Goal: Transaction & Acquisition: Purchase product/service

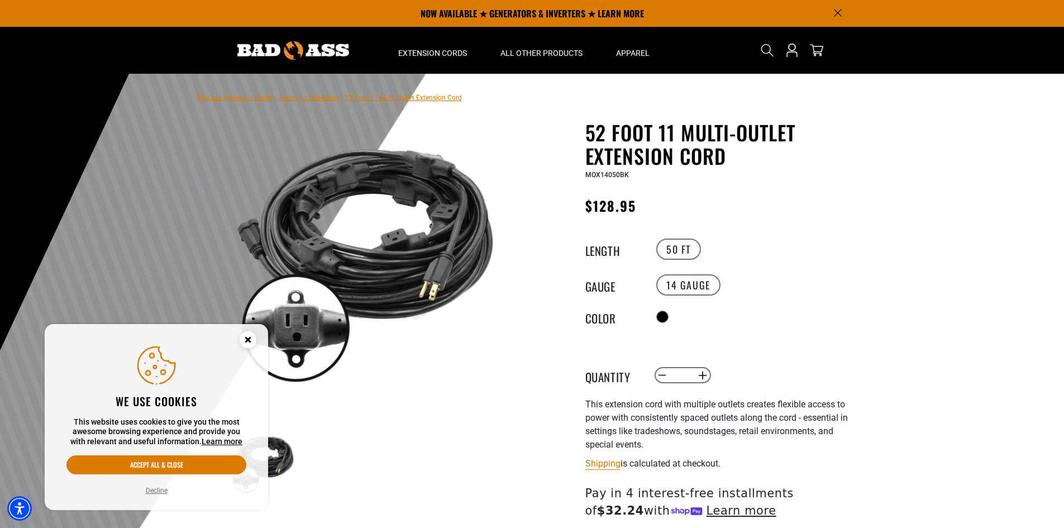
click at [253, 340] on circle "Cookie Consent" at bounding box center [248, 339] width 17 height 17
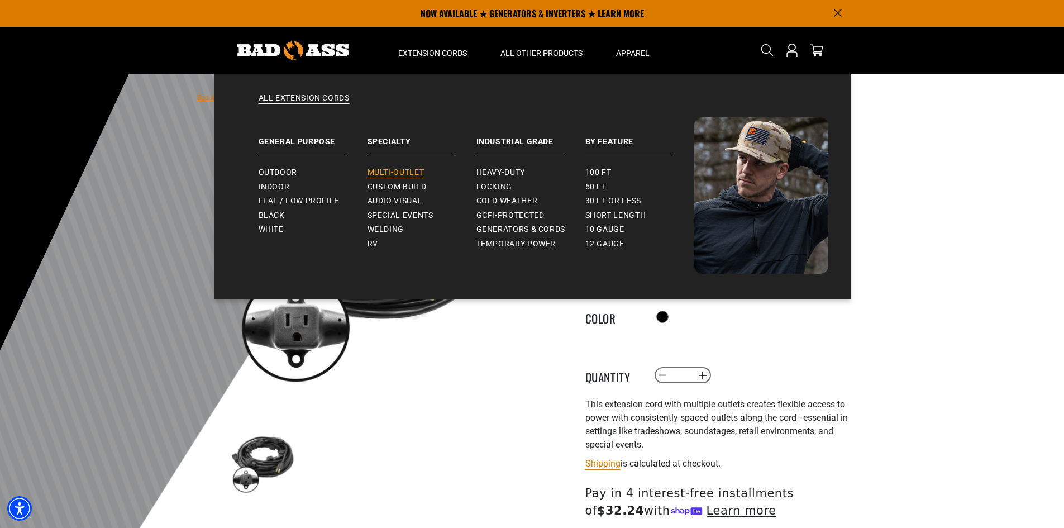
click at [419, 167] on span "Multi-Outlet" at bounding box center [395, 172] width 57 height 10
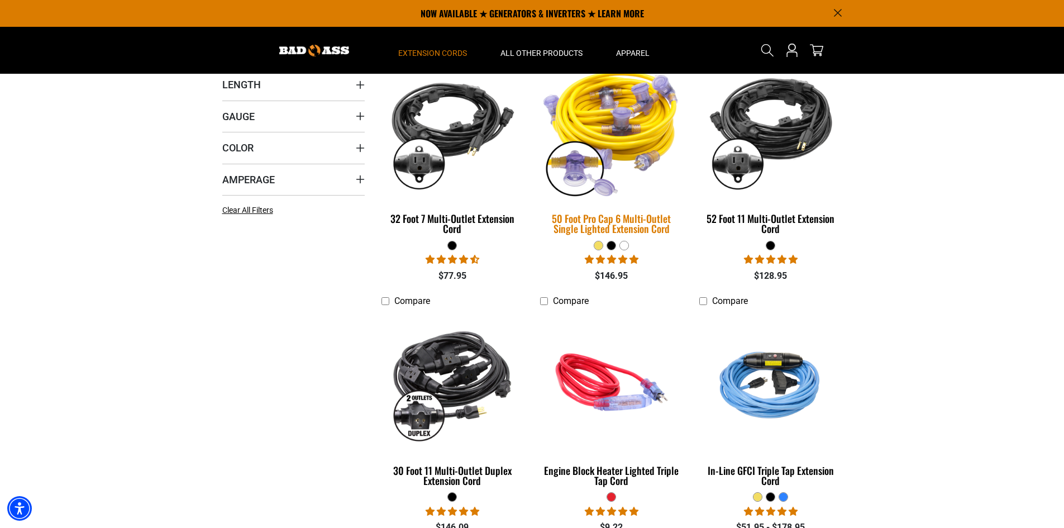
scroll to position [223, 0]
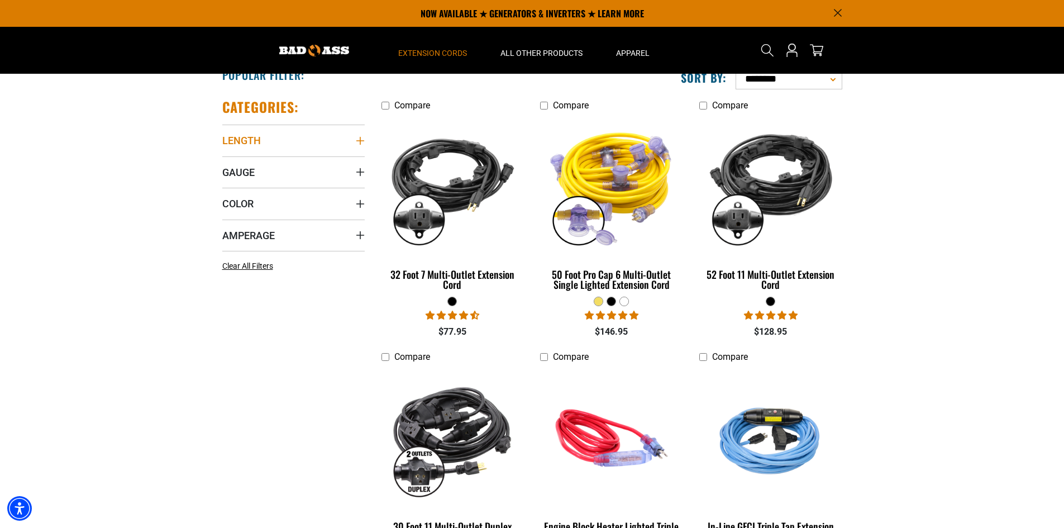
click at [358, 140] on icon "Length" at bounding box center [360, 140] width 9 height 9
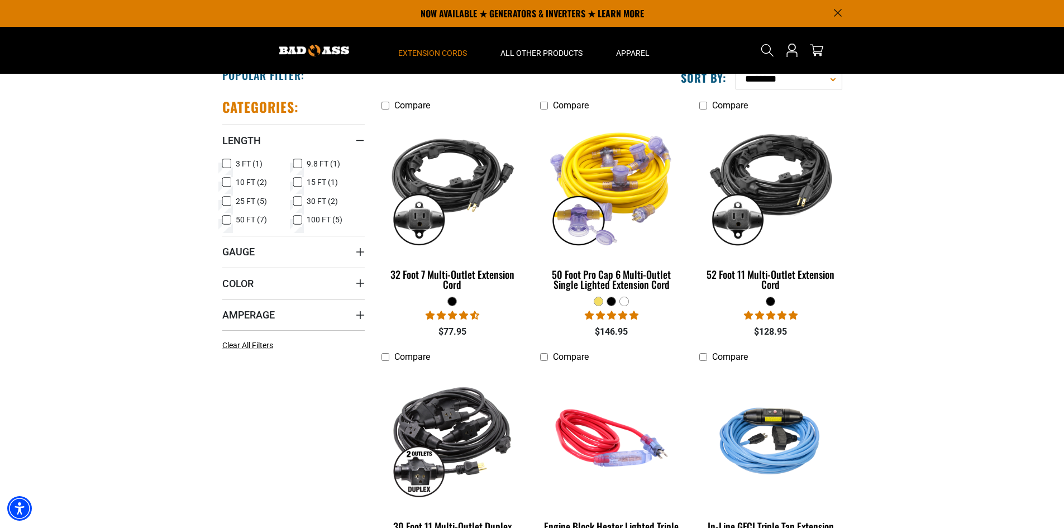
click at [297, 202] on icon at bounding box center [297, 201] width 9 height 15
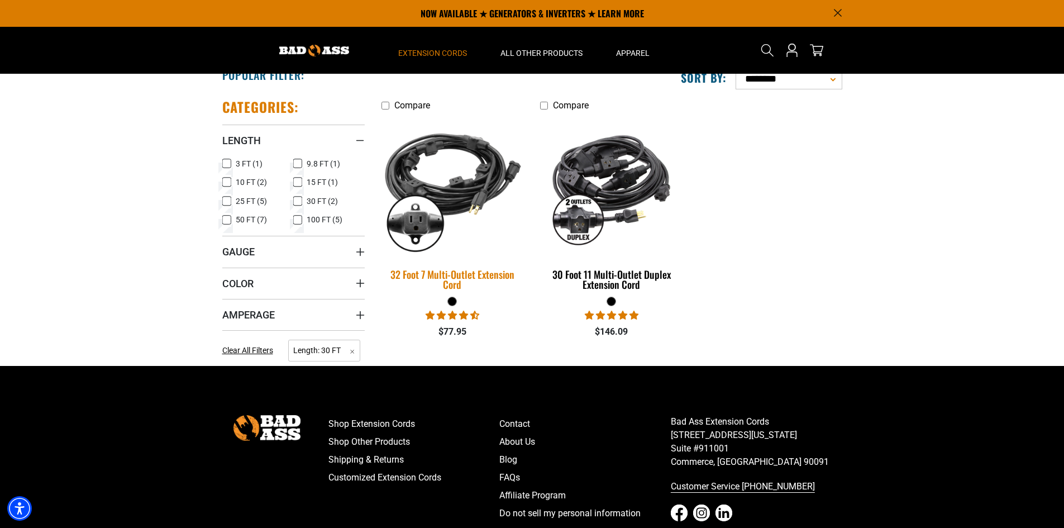
click at [494, 272] on div "32 Foot 7 Multi-Outlet Extension Cord" at bounding box center [452, 279] width 142 height 20
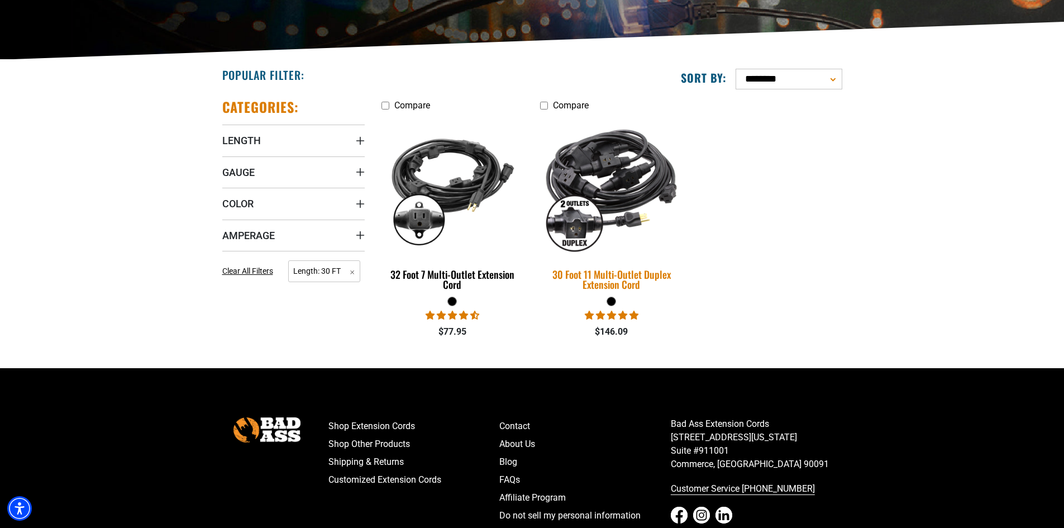
click at [624, 276] on div "30 Foot 11 Multi-Outlet Duplex Extension Cord" at bounding box center [611, 279] width 142 height 20
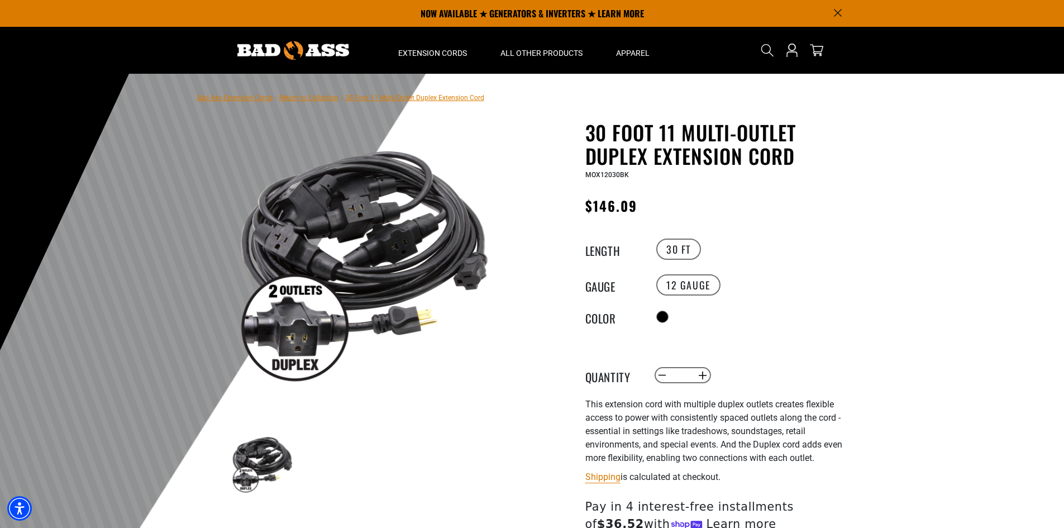
drag, startPoint x: 410, startPoint y: 56, endPoint x: 399, endPoint y: 408, distance: 351.9
click at [399, 408] on section "1 of 1 Previous Next Previous Next" at bounding box center [365, 309] width 274 height 376
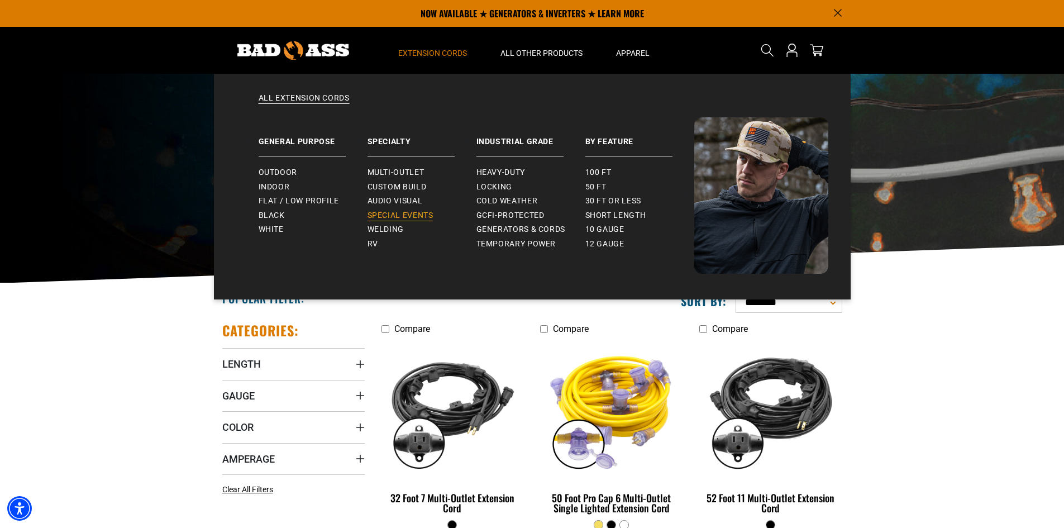
click at [412, 214] on span "Special Events" at bounding box center [400, 215] width 66 height 10
